Goal: Task Accomplishment & Management: Manage account settings

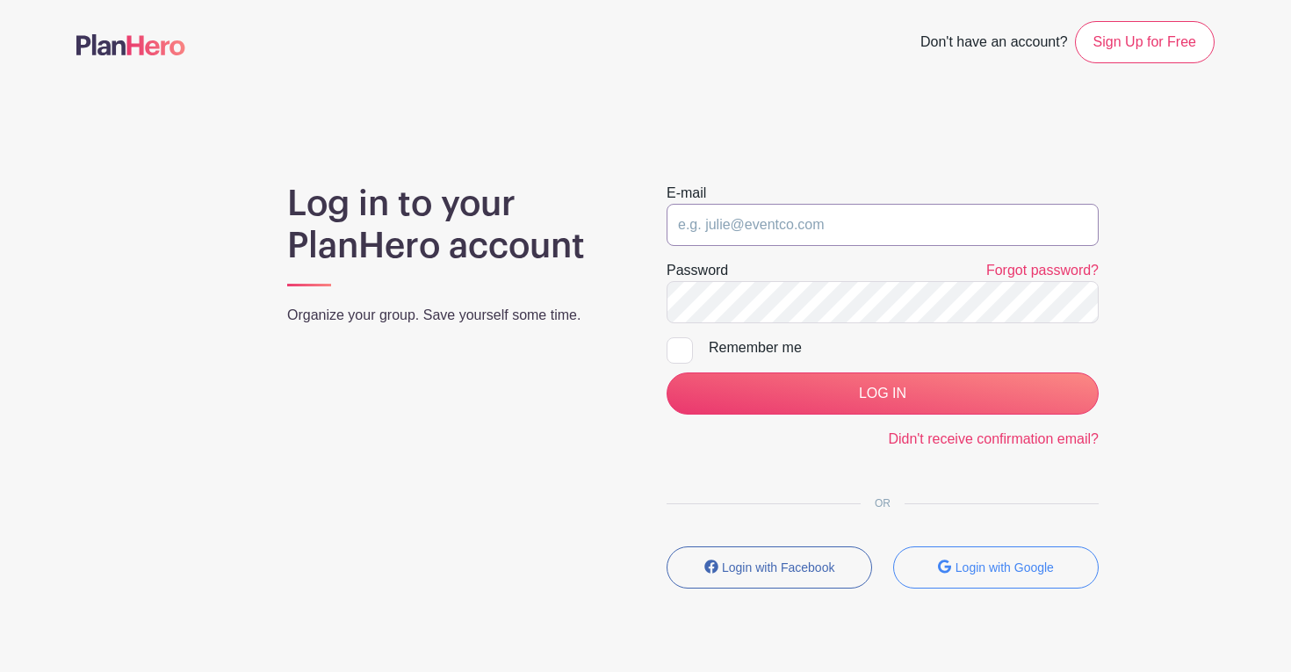
click at [791, 235] on input "email" at bounding box center [882, 225] width 432 height 42
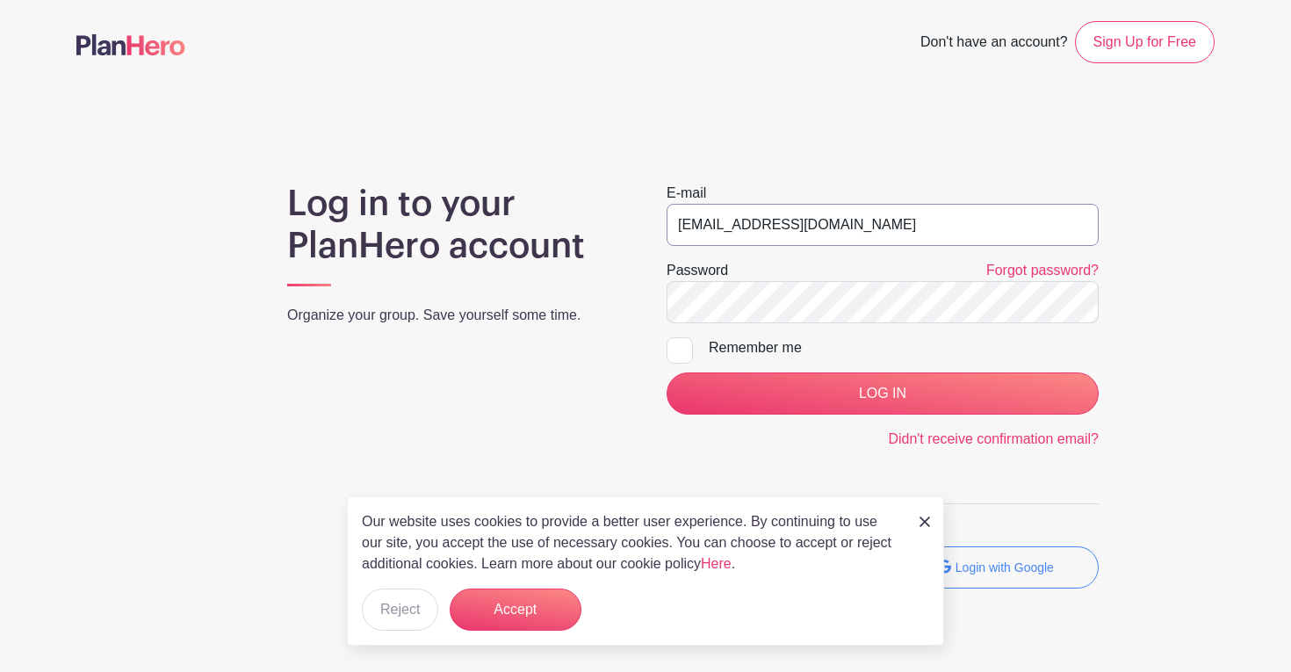
type input "[EMAIL_ADDRESS][DOMAIN_NAME]"
click at [666, 372] on input "LOG IN" at bounding box center [882, 393] width 432 height 42
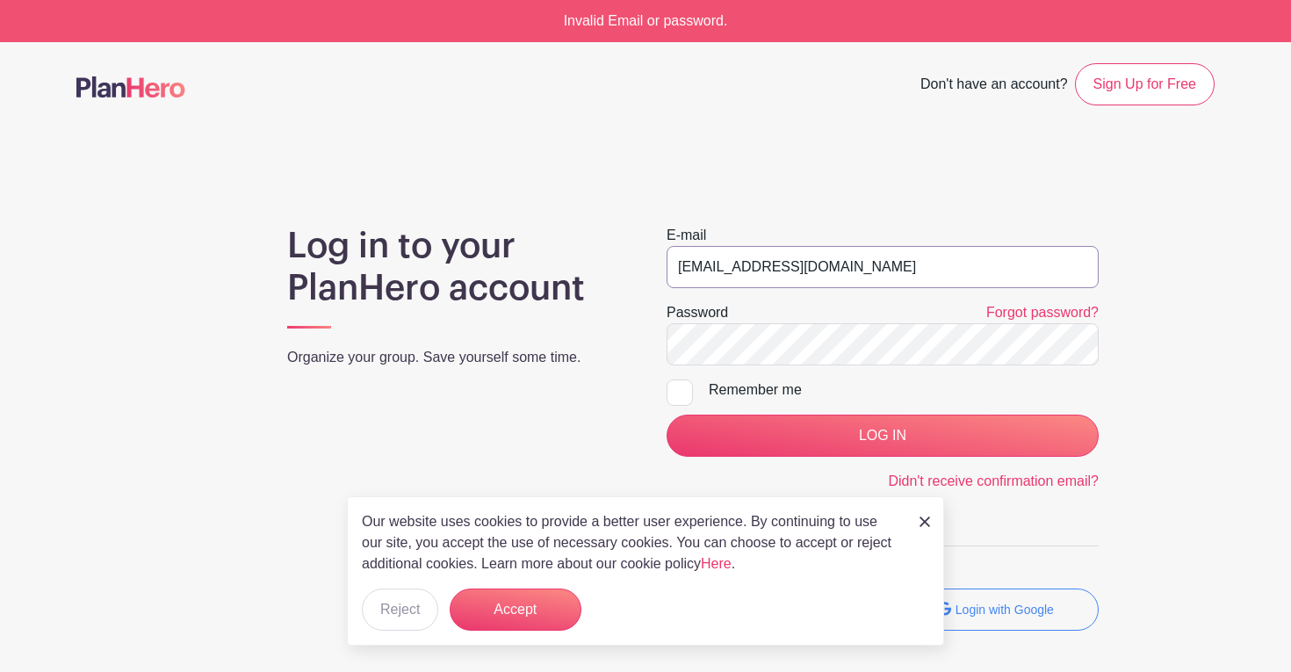
click at [909, 256] on input "[EMAIL_ADDRESS][DOMAIN_NAME]" at bounding box center [882, 267] width 432 height 42
click at [882, 277] on input "[EMAIL_ADDRESS][DOMAIN_NAME]" at bounding box center [882, 267] width 432 height 42
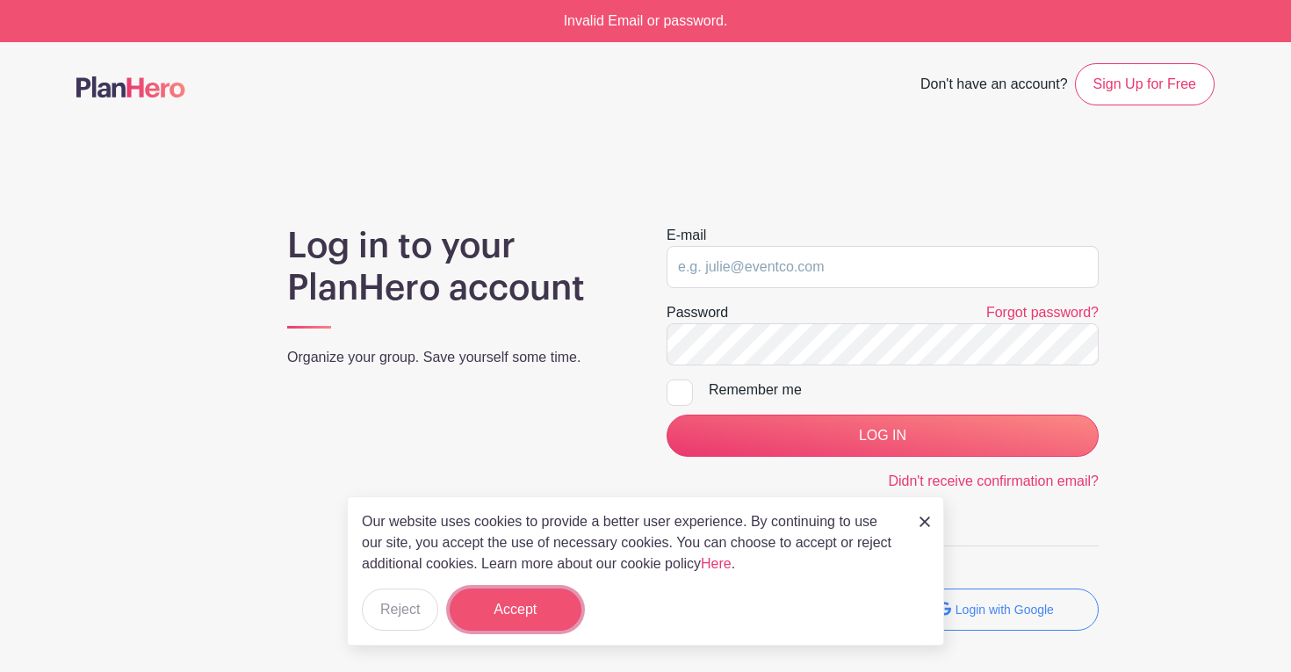
click at [515, 590] on button "Accept" at bounding box center [516, 609] width 132 height 42
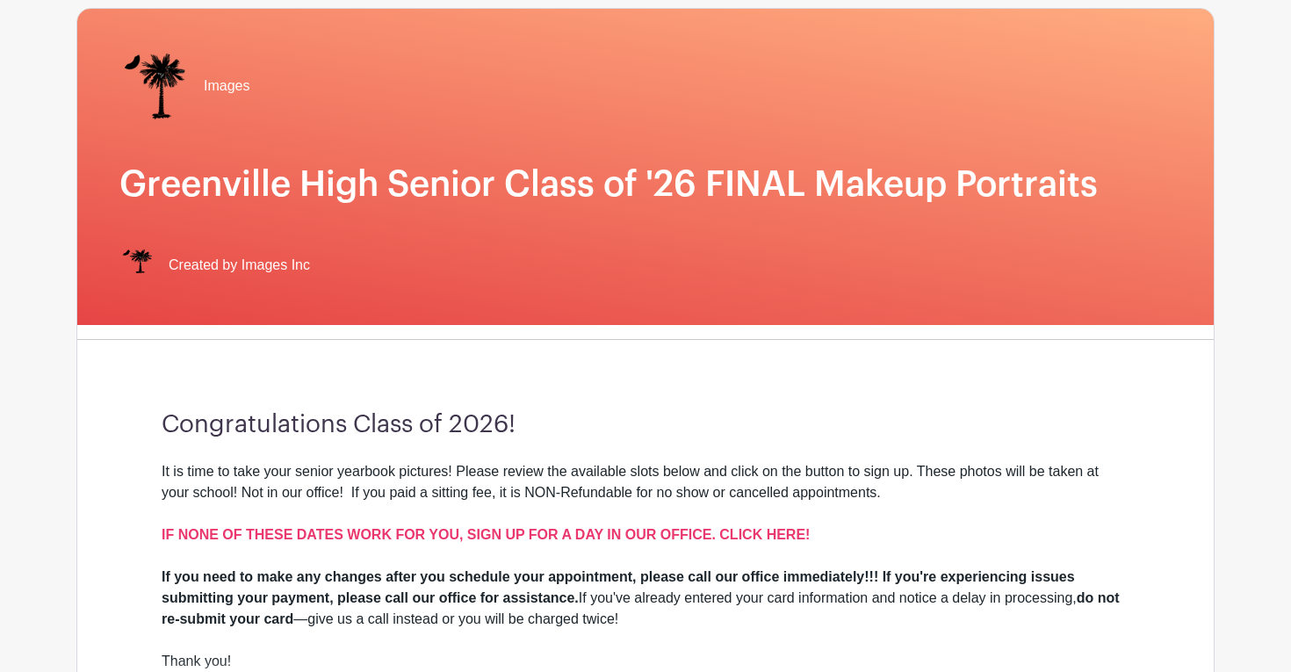
scroll to position [128, 0]
